Goal: Find specific page/section: Find specific page/section

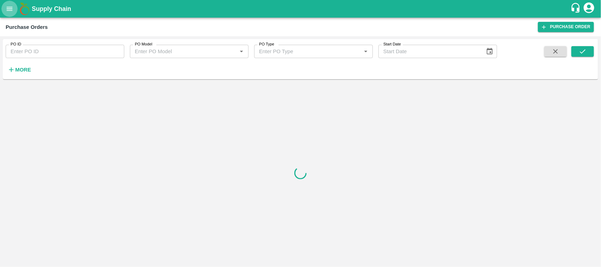
click at [11, 13] on button "open drawer" at bounding box center [9, 9] width 16 height 16
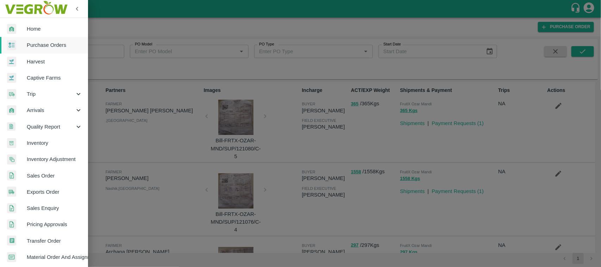
click at [49, 175] on span "Sales Order" at bounding box center [55, 176] width 56 height 8
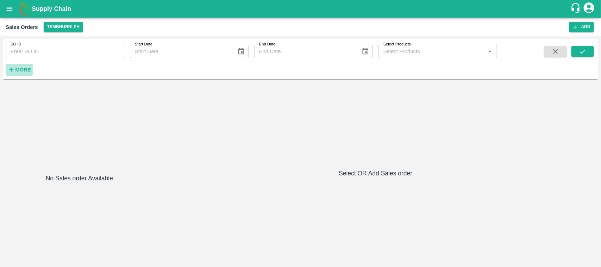
click at [27, 73] on strong "More" at bounding box center [23, 70] width 16 height 6
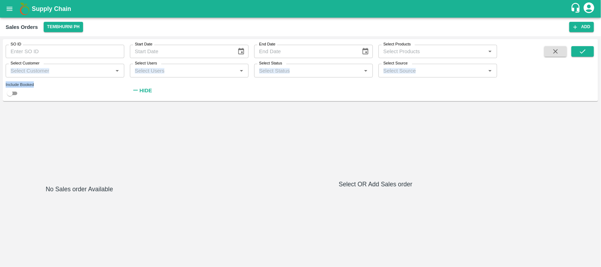
drag, startPoint x: 43, startPoint y: 78, endPoint x: 39, endPoint y: 74, distance: 5.7
click at [39, 74] on div "SO ID SO ID Start Date Start Date End Date End Date Select Products Select Prod…" at bounding box center [248, 68] width 497 height 58
click at [39, 74] on input "Select Customer" at bounding box center [59, 70] width 103 height 9
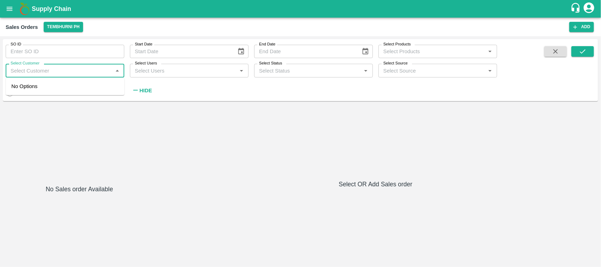
paste input "Iniya Fruits and Vegetables"
type input "Iniya Fruits and Vegetables"
click at [70, 87] on div "INIYA FRUITS AND VEGETABLES" at bounding box center [69, 90] width 81 height 8
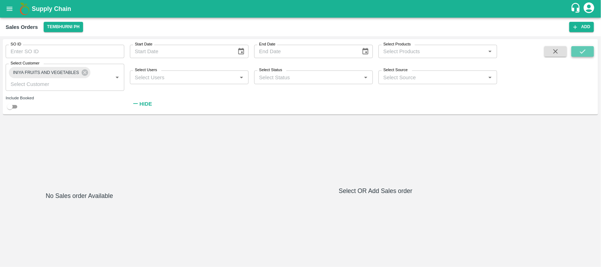
click at [590, 48] on button "submit" at bounding box center [582, 51] width 23 height 11
click at [10, 104] on input "checkbox" at bounding box center [9, 106] width 25 height 8
click at [583, 47] on button "submit" at bounding box center [582, 51] width 23 height 11
click at [83, 74] on icon at bounding box center [85, 73] width 8 height 8
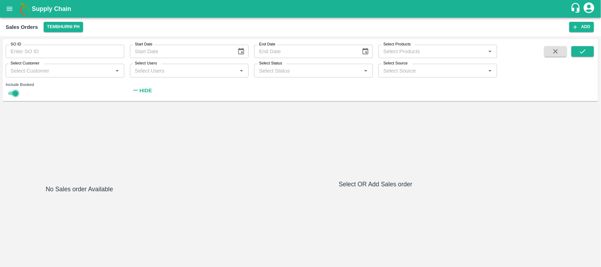
click at [14, 96] on input "checkbox" at bounding box center [15, 93] width 25 height 8
checkbox input "false"
click at [74, 46] on input "SO ID" at bounding box center [65, 51] width 119 height 13
type input "605332"
click at [585, 50] on icon "submit" at bounding box center [583, 51] width 6 height 4
